Goal: Learn about a topic

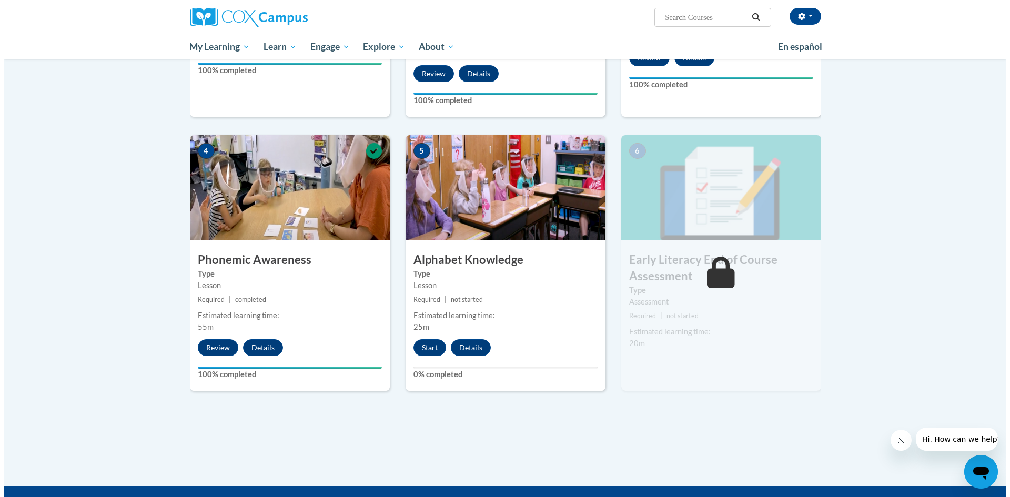
scroll to position [473, 0]
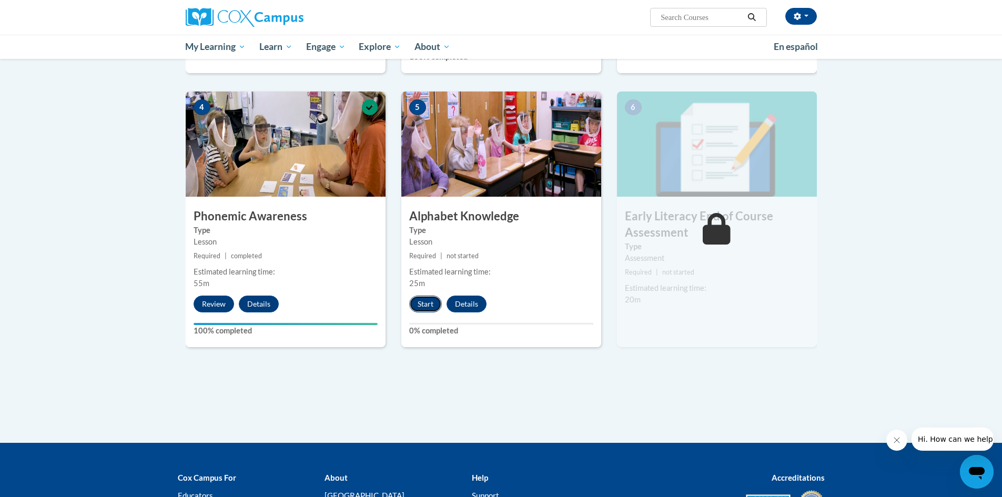
click at [424, 302] on button "Start" at bounding box center [425, 304] width 33 height 17
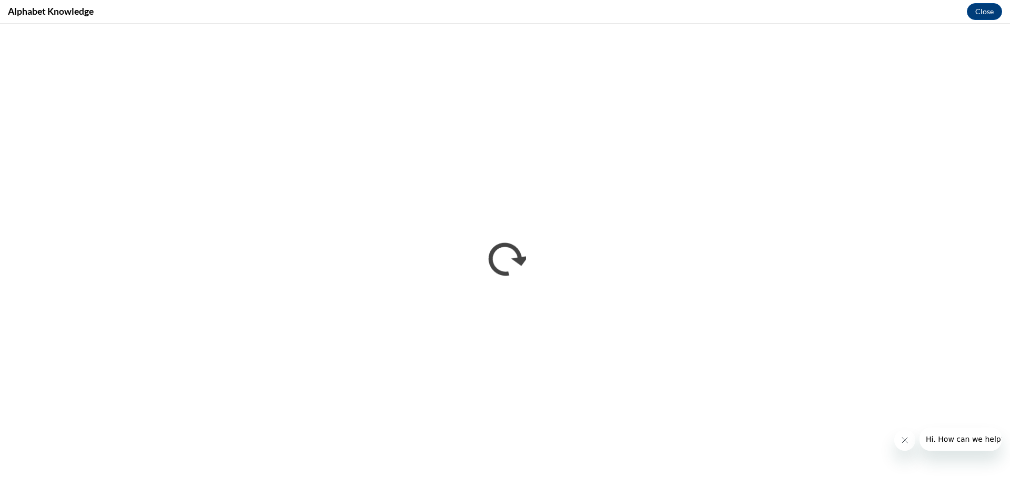
scroll to position [0, 0]
